Goal: Task Accomplishment & Management: Manage account settings

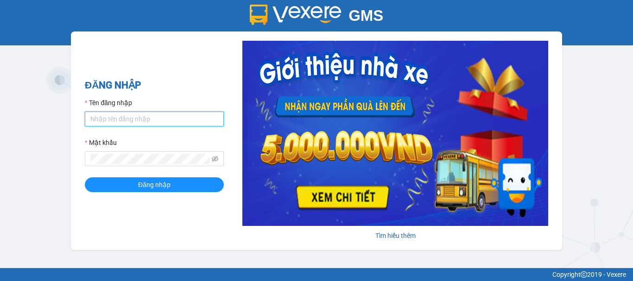
click at [153, 117] on input "Tên đăng nhập" at bounding box center [154, 119] width 139 height 15
type input "thanhthanh.khanhphong"
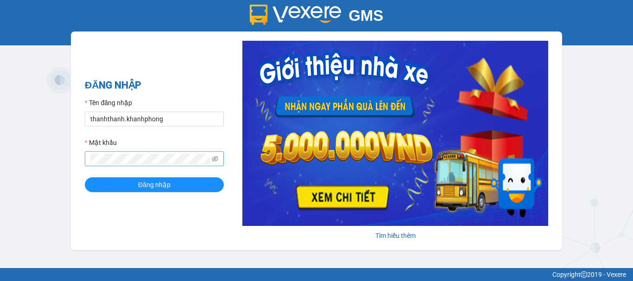
click at [137, 153] on span at bounding box center [154, 158] width 139 height 15
click at [134, 153] on span at bounding box center [154, 158] width 139 height 15
click at [85, 177] on button "Đăng nhập" at bounding box center [154, 184] width 139 height 15
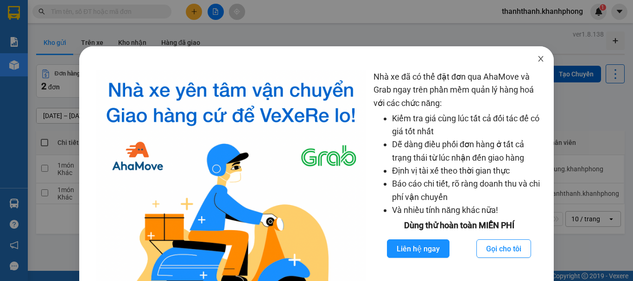
click at [538, 58] on icon "close" at bounding box center [540, 58] width 7 height 7
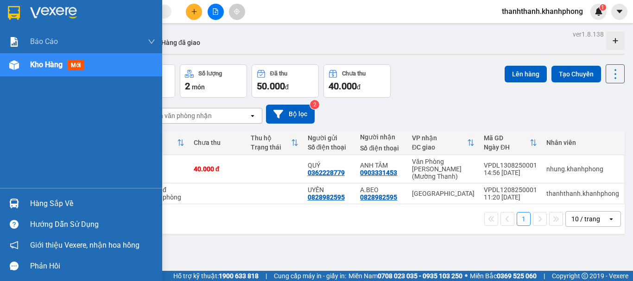
click at [0, 177] on div "Báo cáo Báo cáo dòng tiền (nhân viên) Doanh số tạo đơn theo VP gửi (nhân viên) …" at bounding box center [81, 109] width 162 height 158
